Goal: Transaction & Acquisition: Purchase product/service

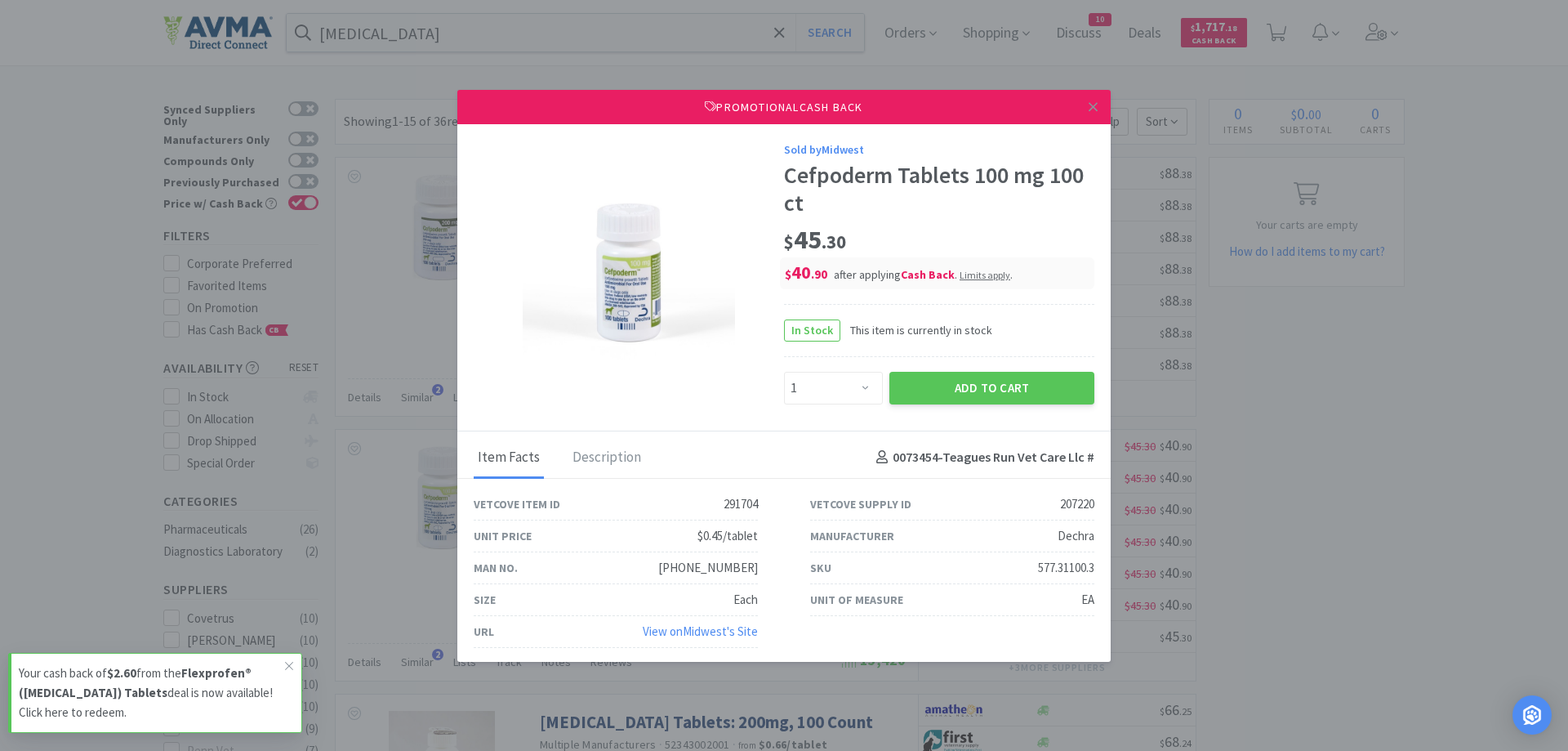
select select "1"
click at [1094, 110] on icon at bounding box center [1094, 107] width 9 height 15
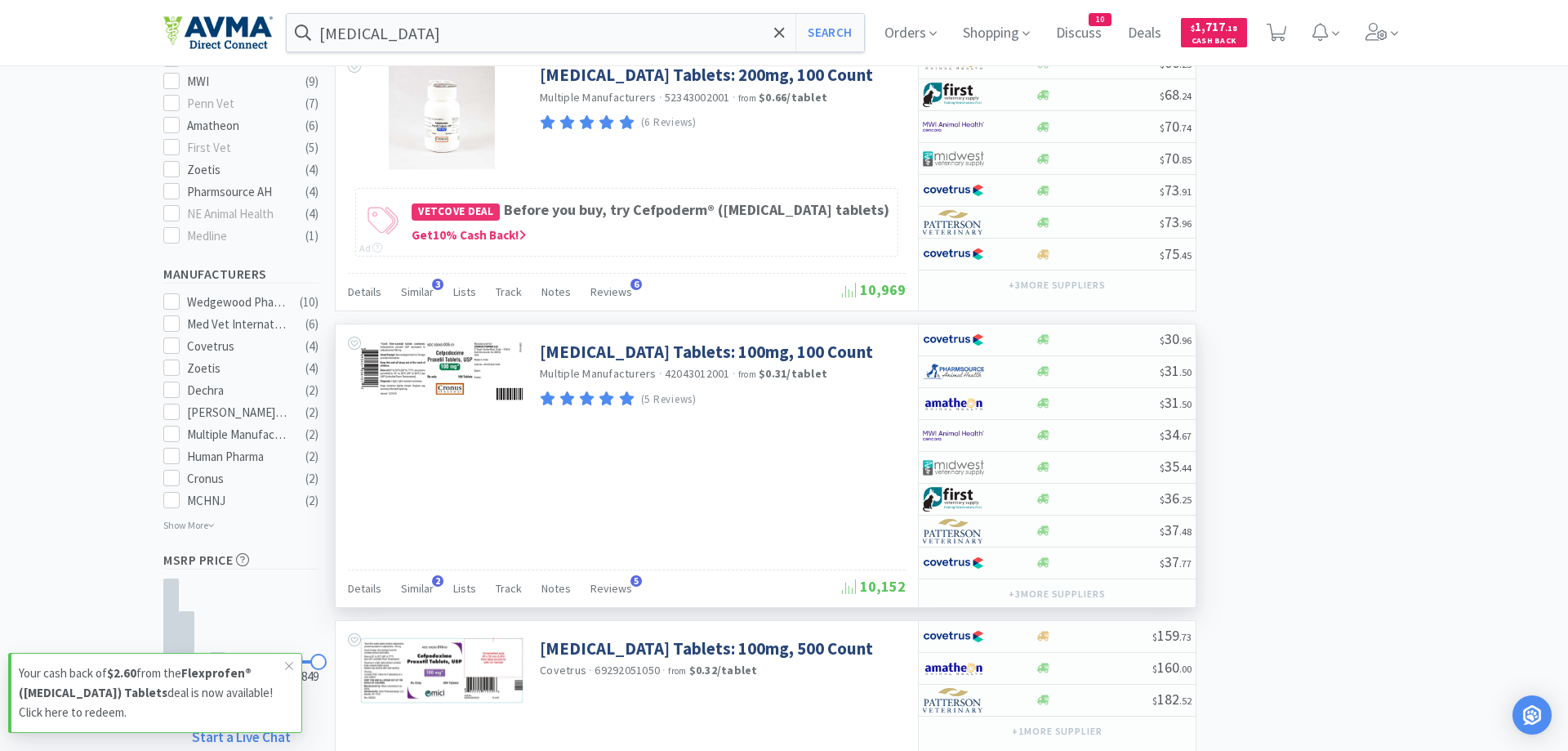
scroll to position [750, 0]
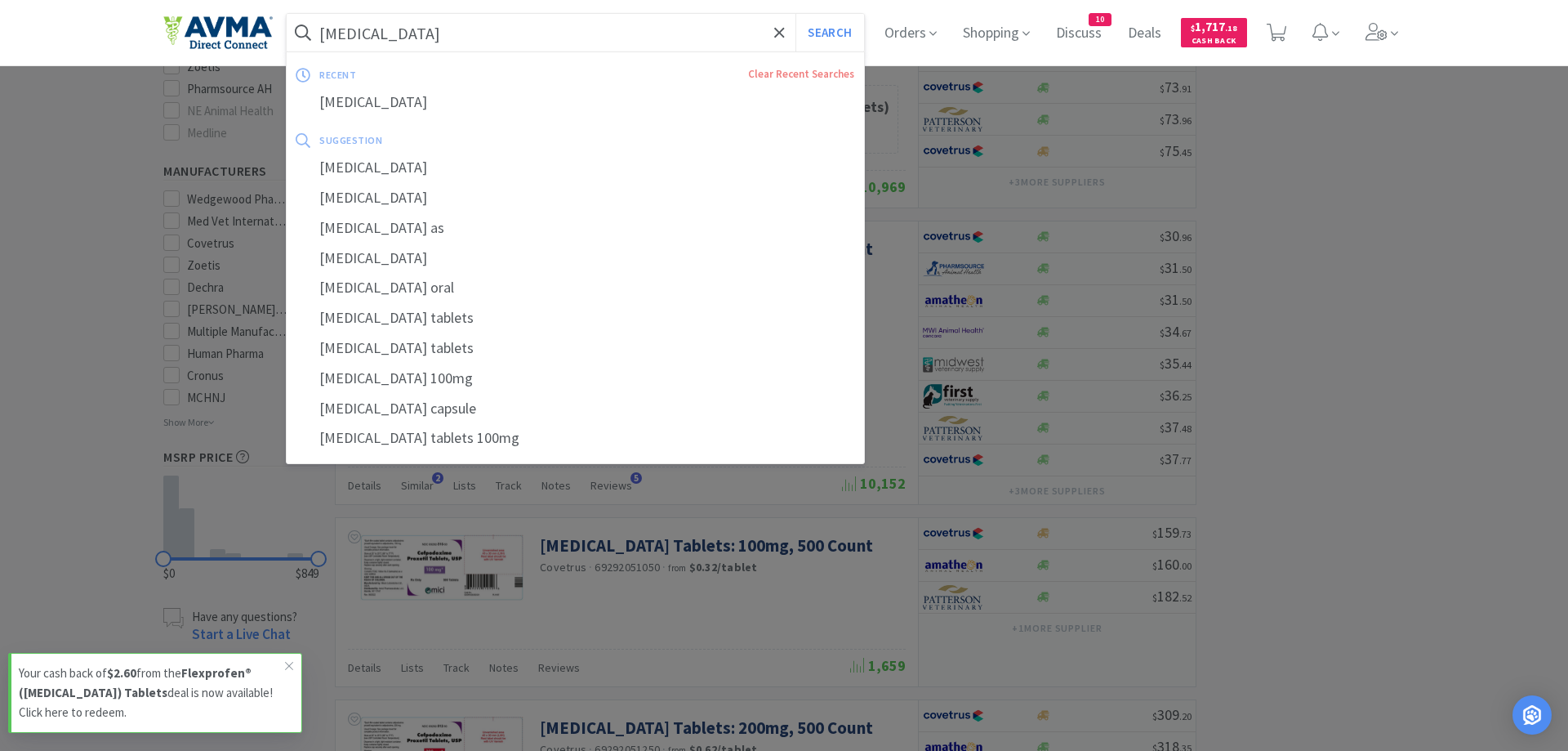
click at [416, 36] on input "[MEDICAL_DATA]" at bounding box center [576, 33] width 578 height 38
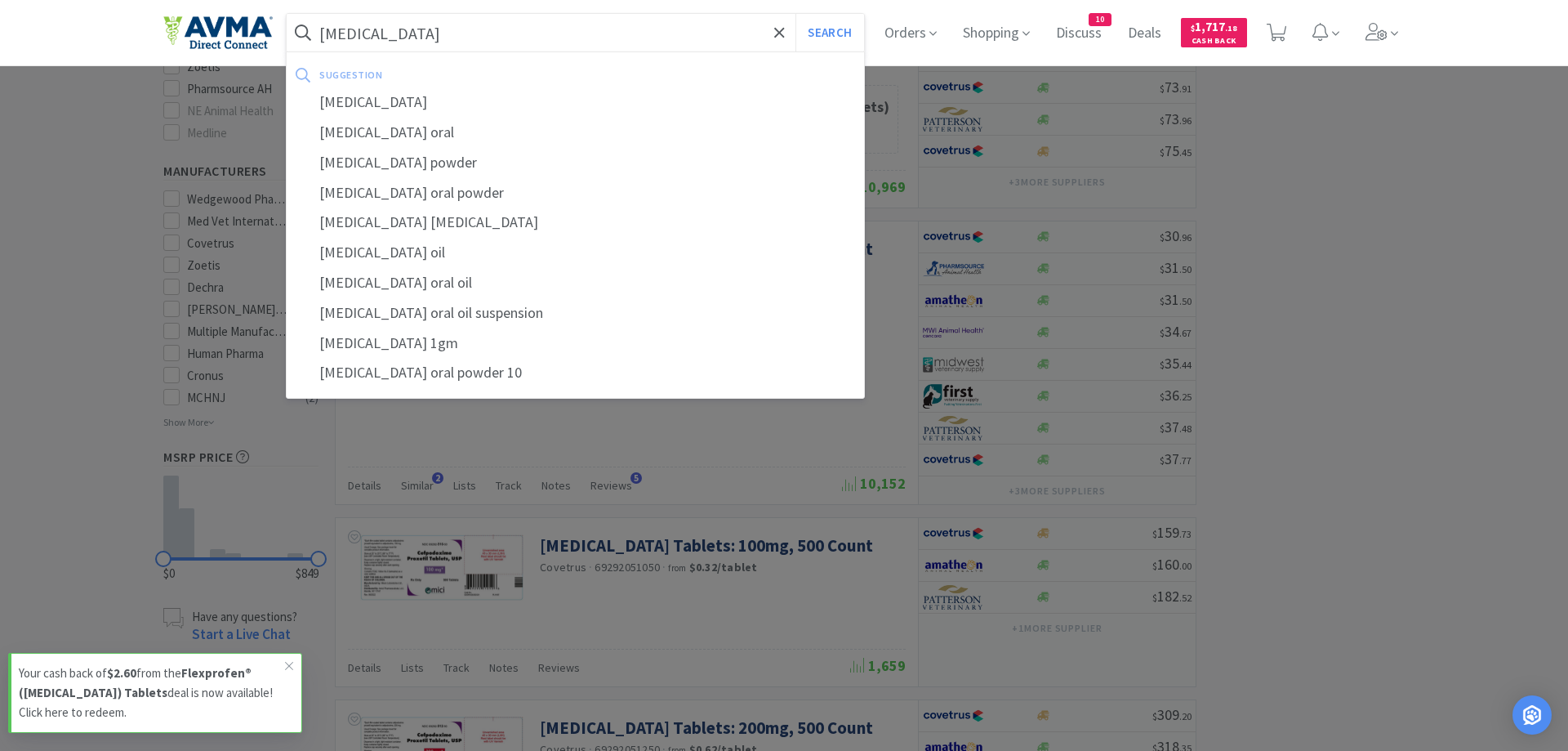
type input "[MEDICAL_DATA]"
click at [796, 14] on button "Search" at bounding box center [829, 33] width 68 height 38
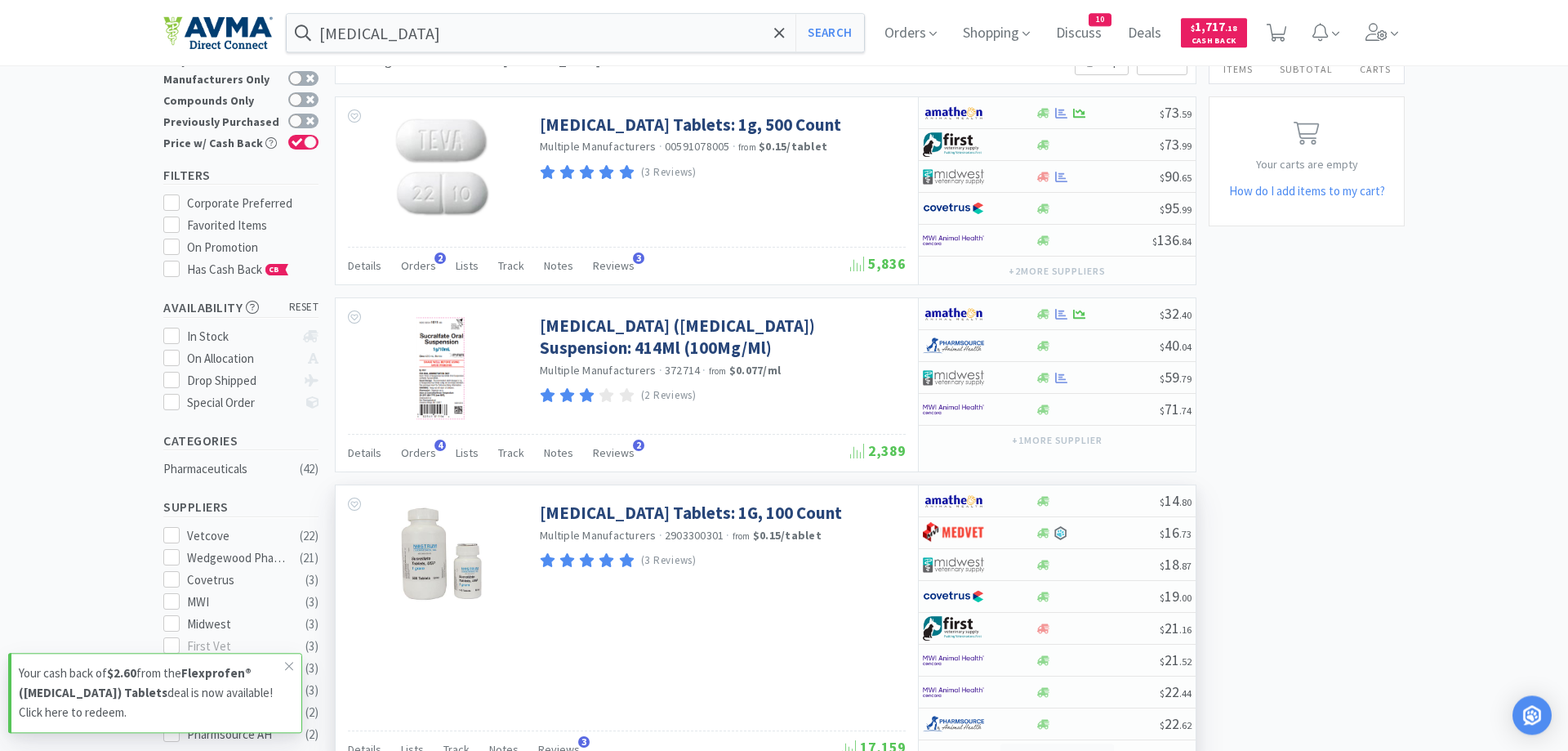
scroll to position [54, 0]
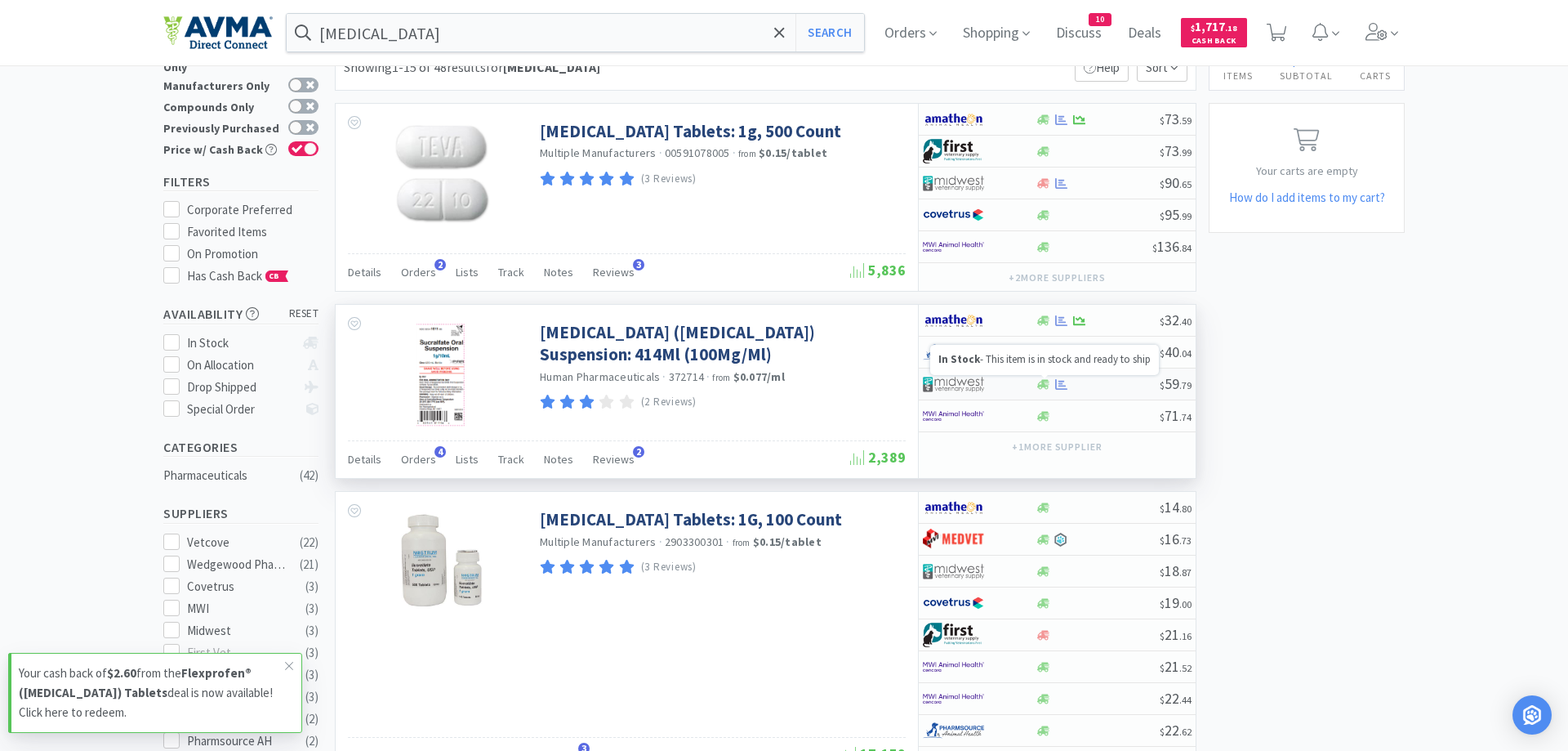
click at [1047, 387] on icon at bounding box center [1043, 384] width 12 height 12
select select "1"
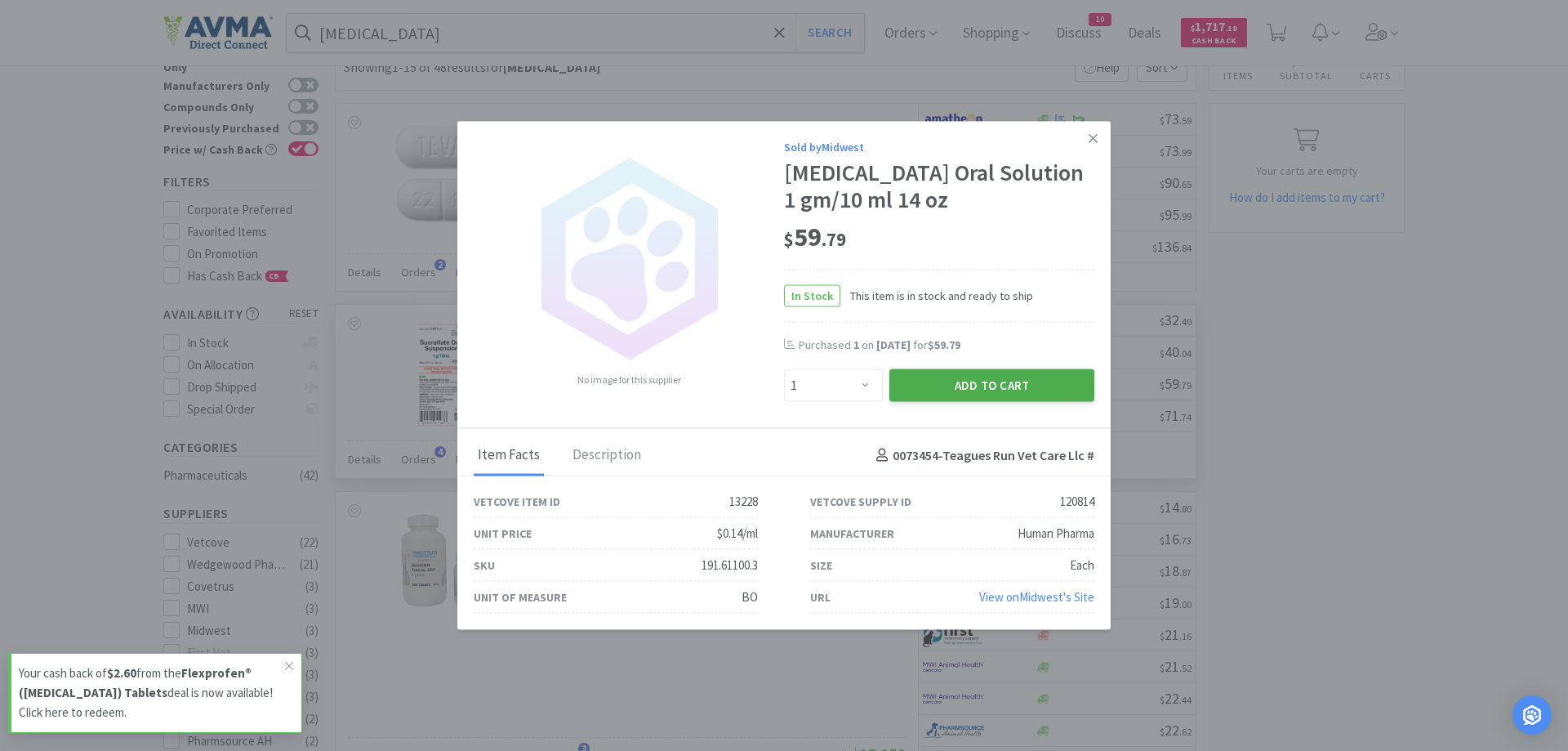
click at [993, 389] on button "Add to Cart" at bounding box center [992, 385] width 205 height 33
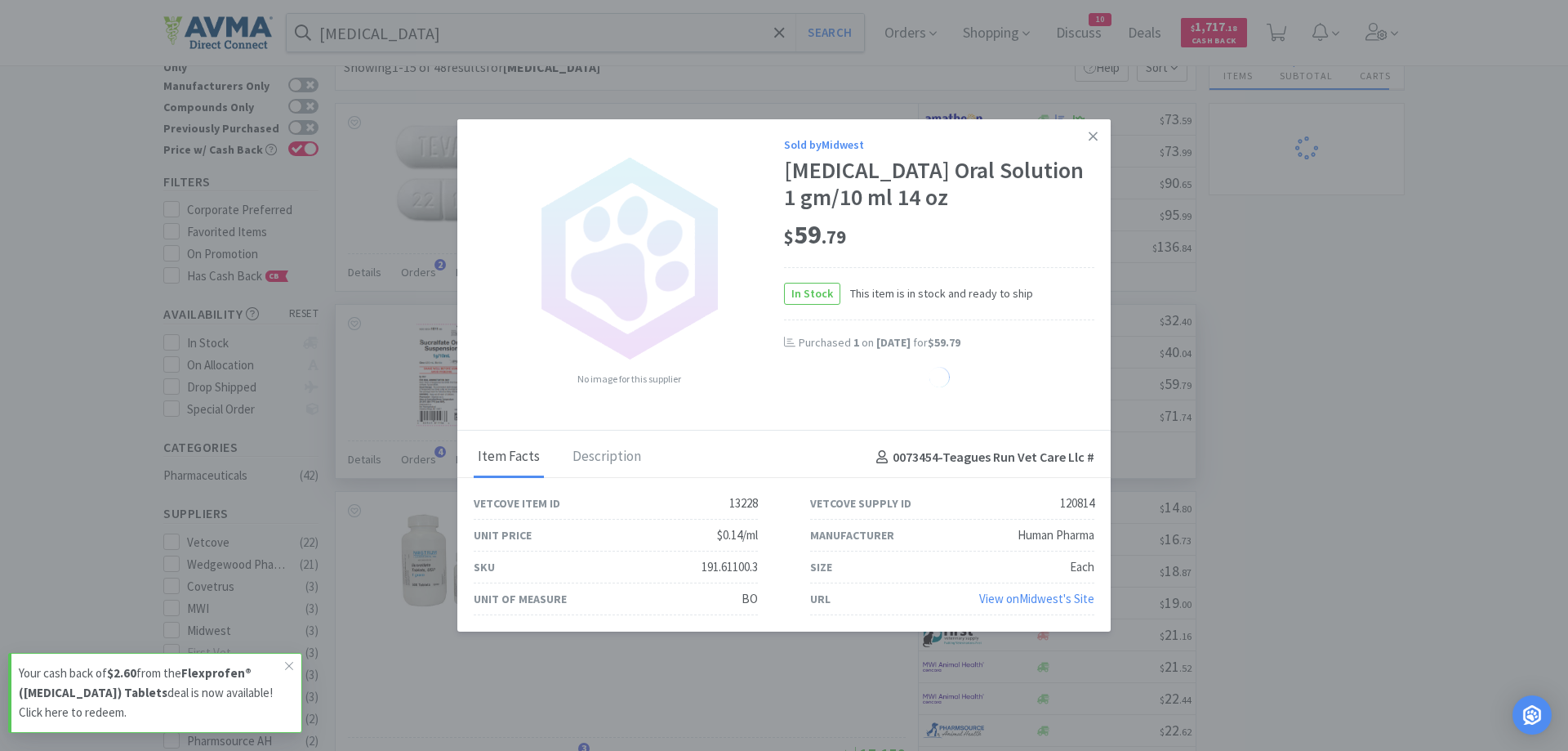
select select "1"
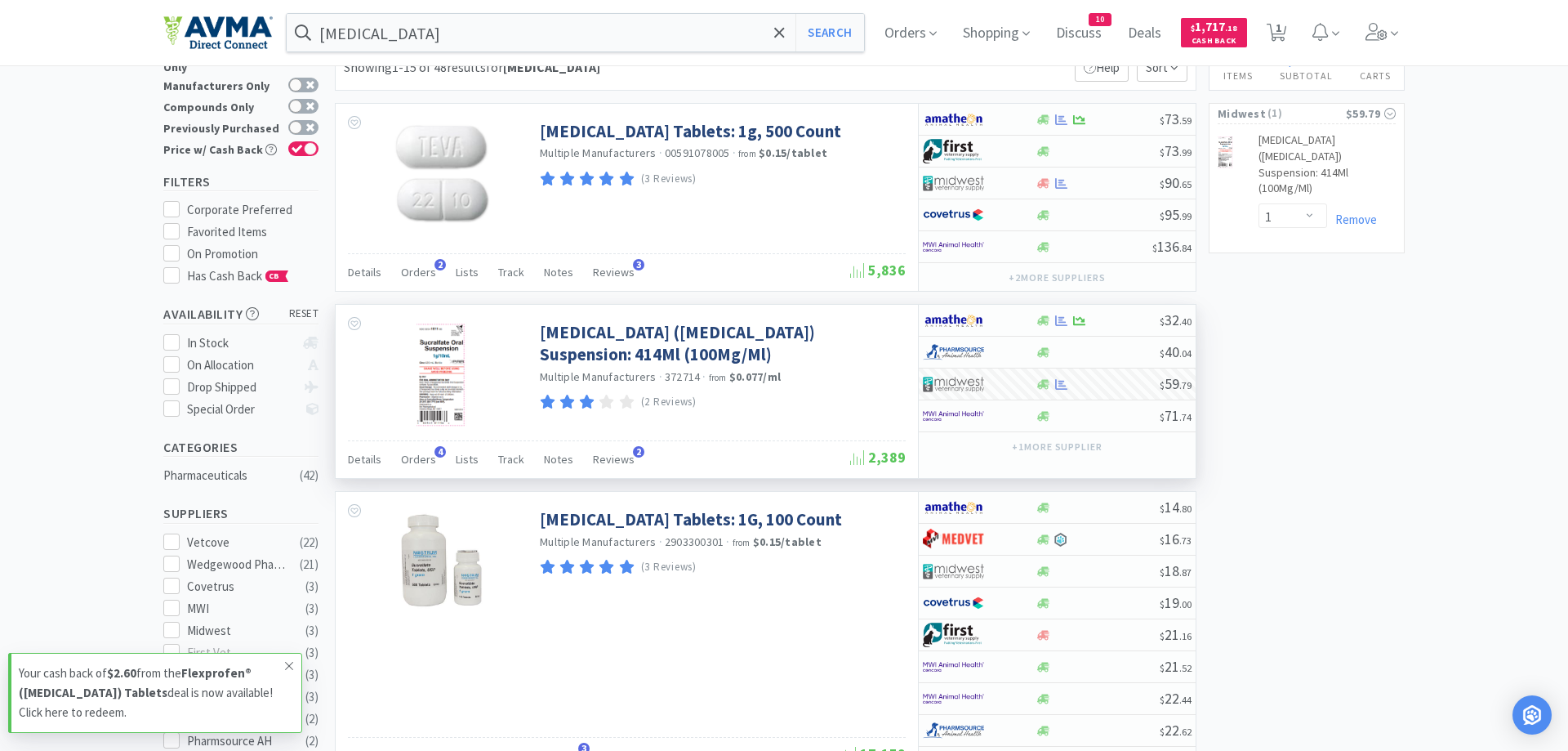
click at [285, 667] on icon at bounding box center [289, 665] width 10 height 13
